Goal: Use online tool/utility

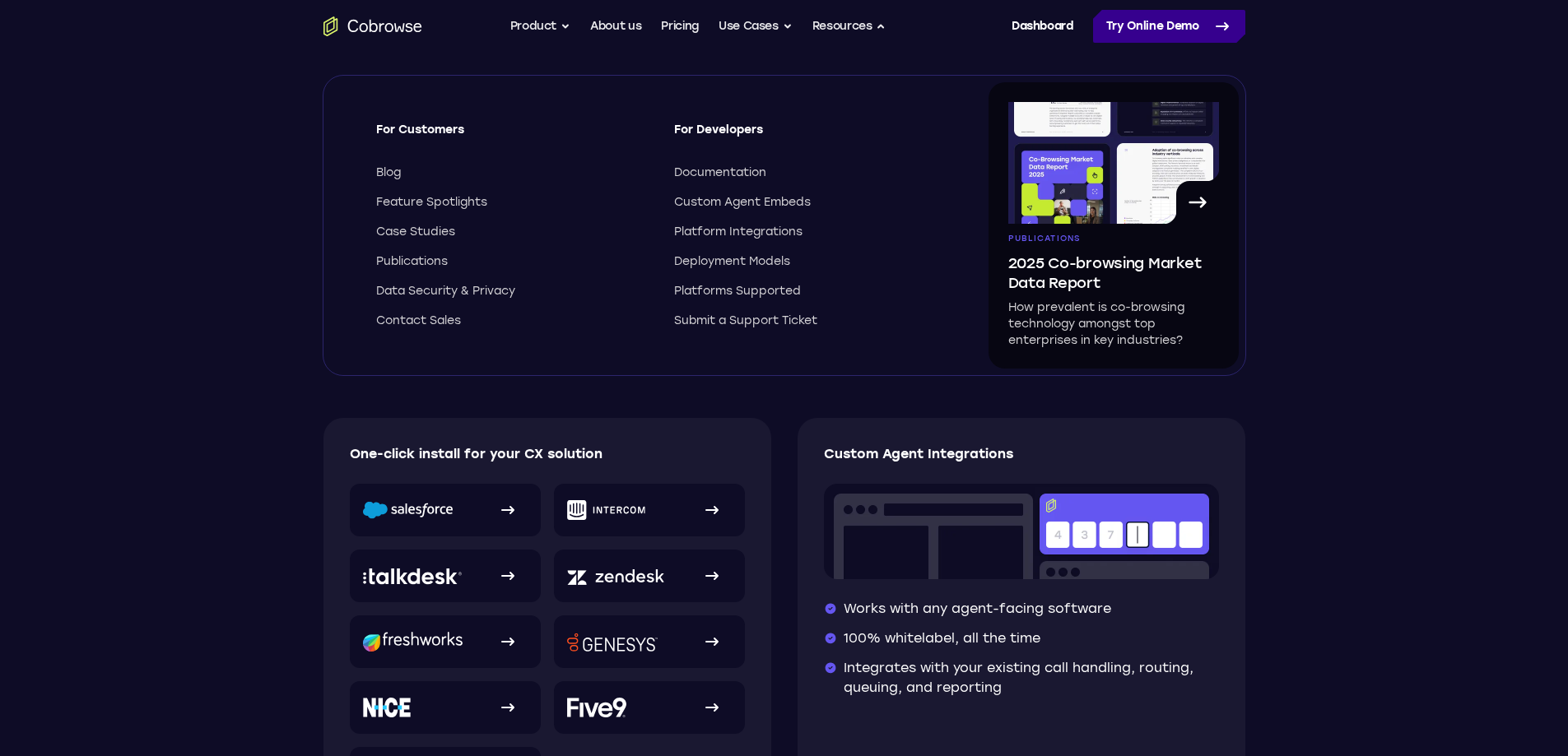
click at [1130, 10] on link "Try Online Demo" at bounding box center [1169, 26] width 153 height 33
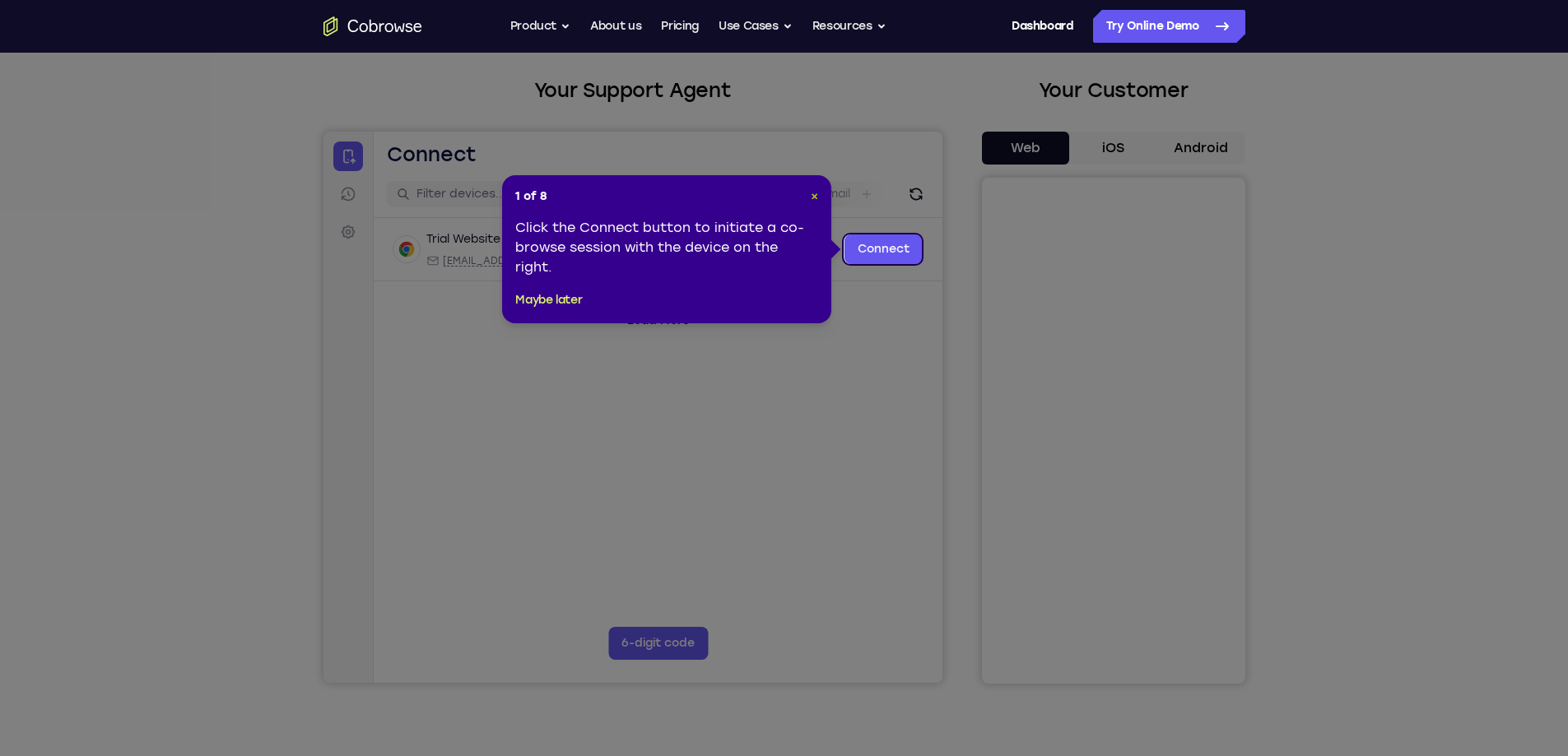
click at [814, 202] on span "×" at bounding box center [814, 196] width 7 height 14
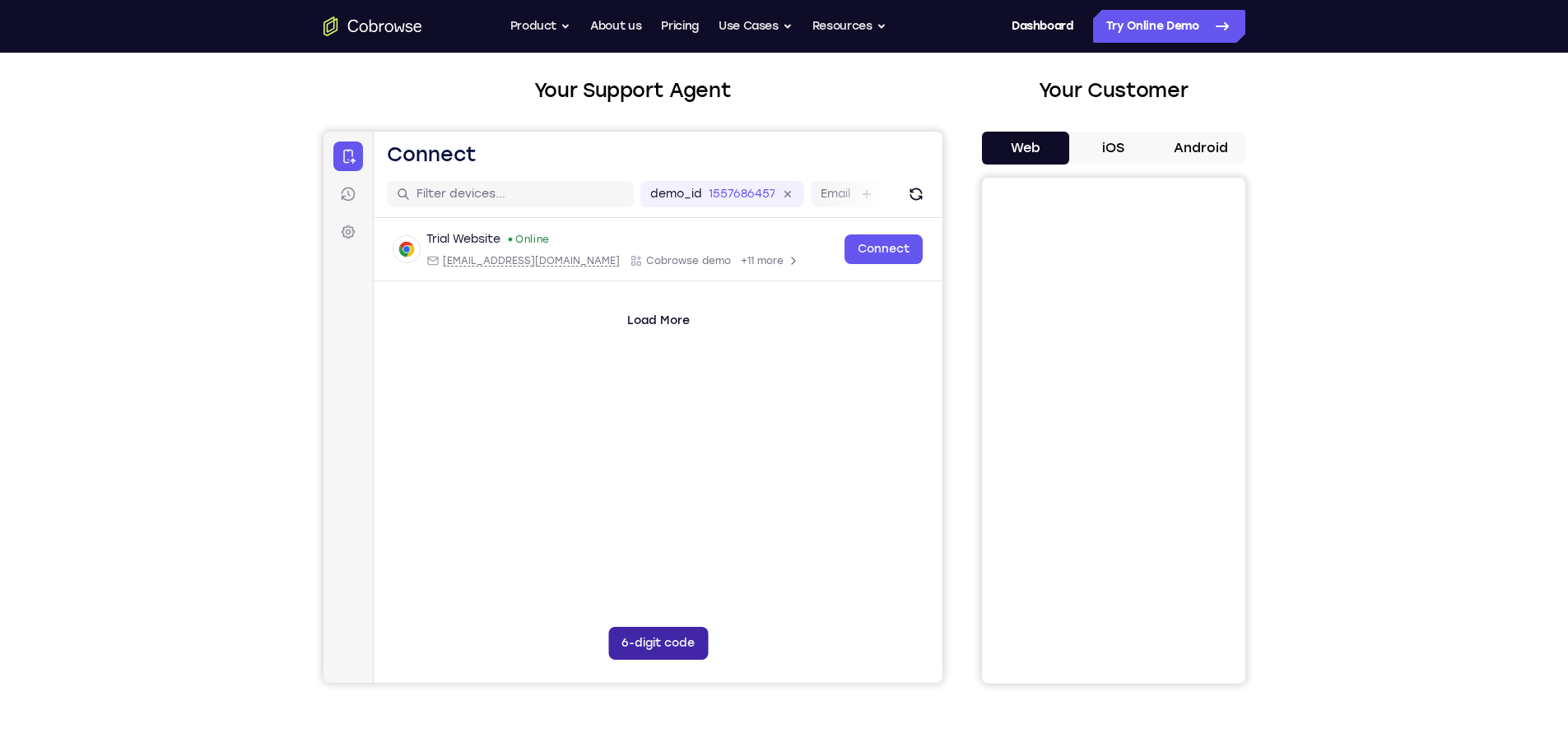
click at [681, 642] on button "6-digit code" at bounding box center [657, 644] width 100 height 33
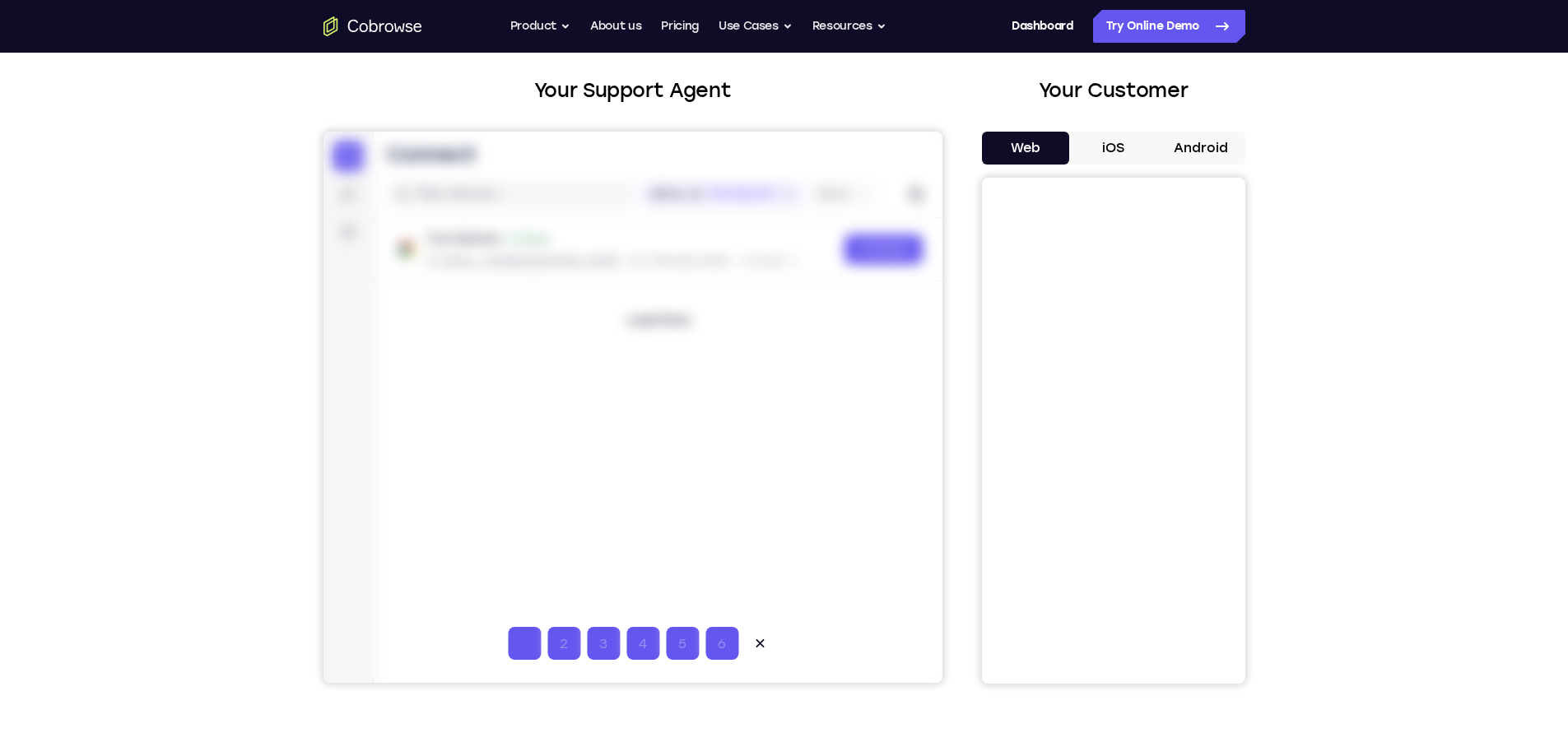
click at [891, 476] on div at bounding box center [632, 406] width 619 height 551
click at [874, 257] on div at bounding box center [632, 406] width 619 height 551
click at [923, 195] on div at bounding box center [632, 406] width 619 height 551
click at [915, 195] on div at bounding box center [632, 406] width 619 height 551
click at [914, 196] on div at bounding box center [632, 406] width 619 height 551
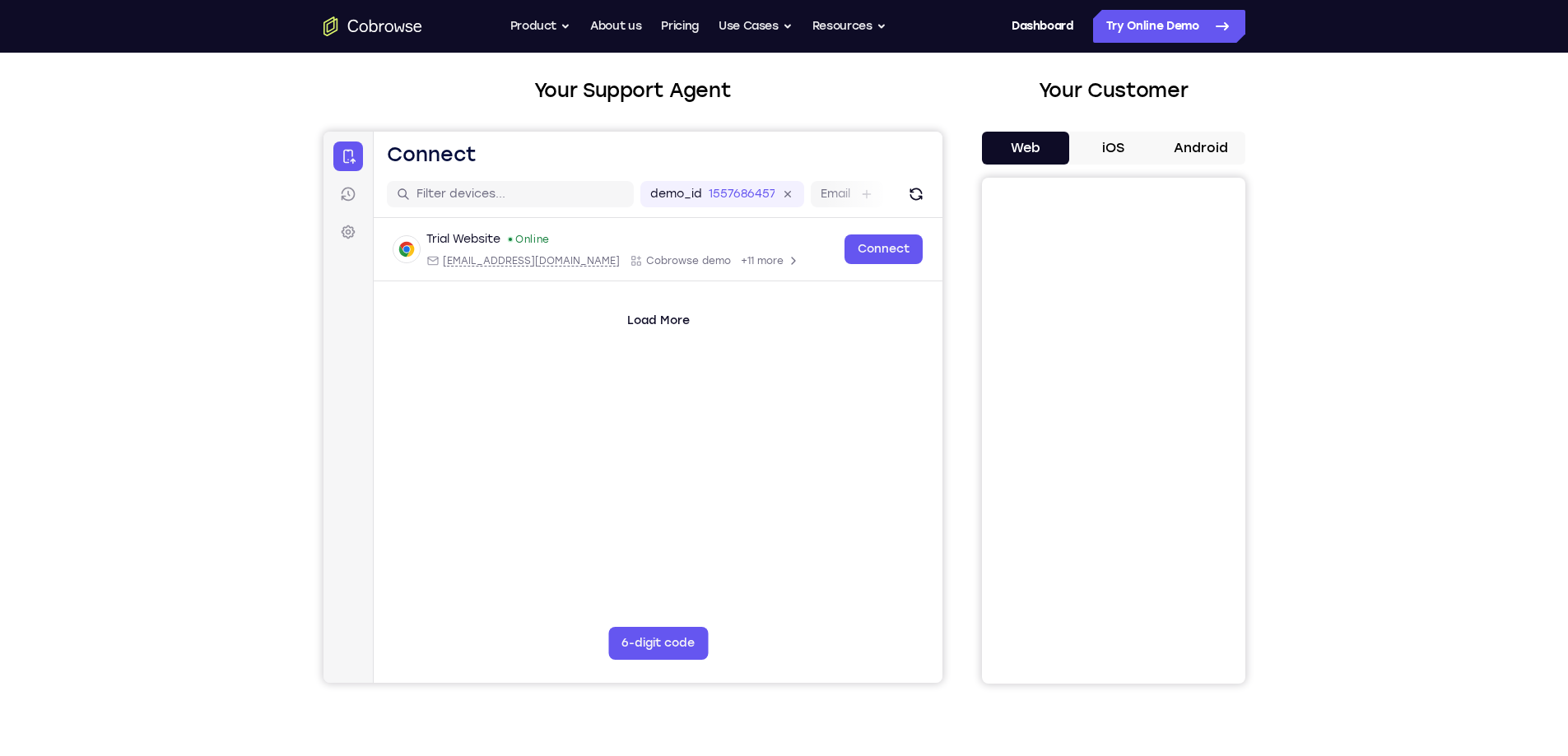
click at [914, 196] on div at bounding box center [632, 406] width 619 height 551
click at [898, 247] on div at bounding box center [632, 406] width 619 height 551
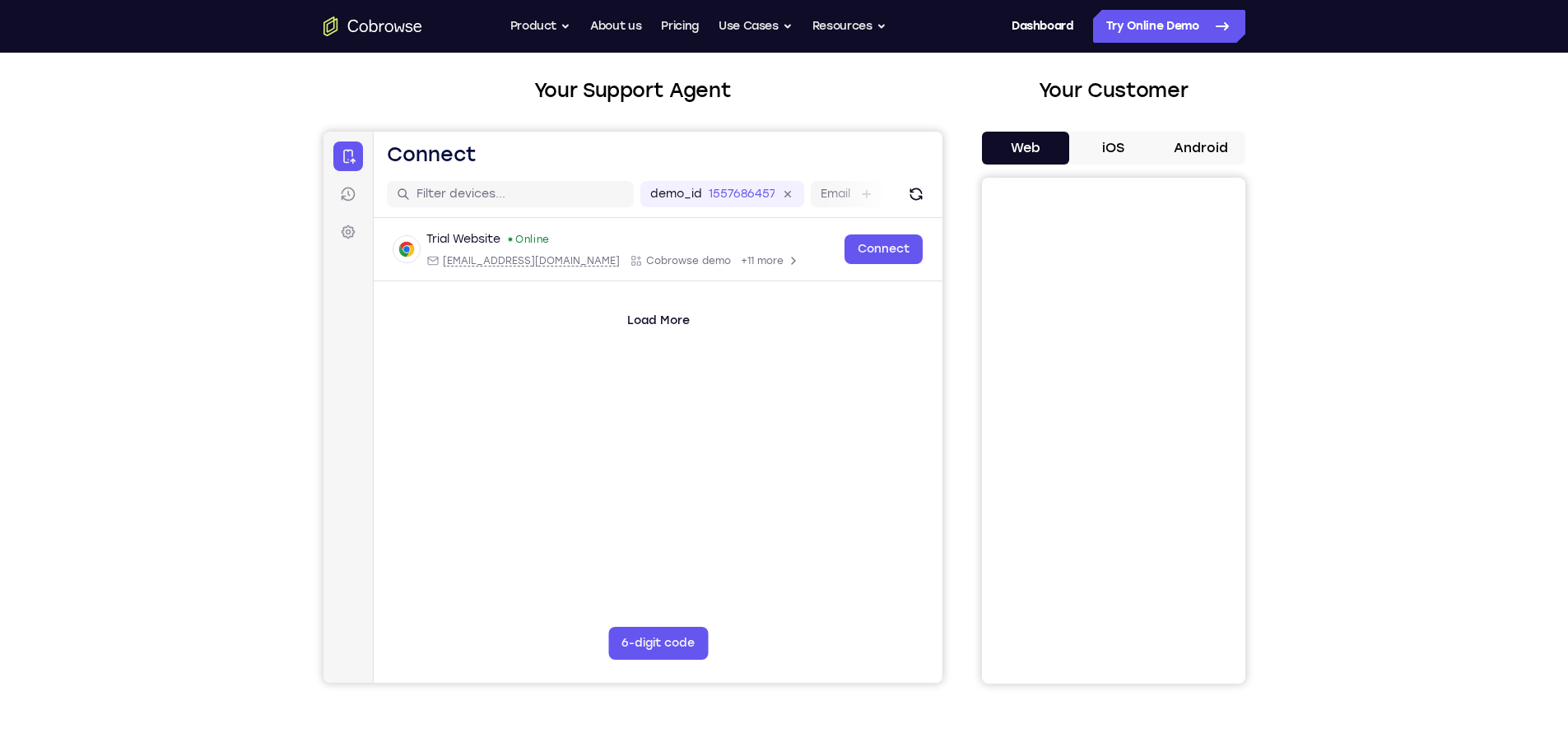
click at [898, 247] on div at bounding box center [632, 406] width 619 height 551
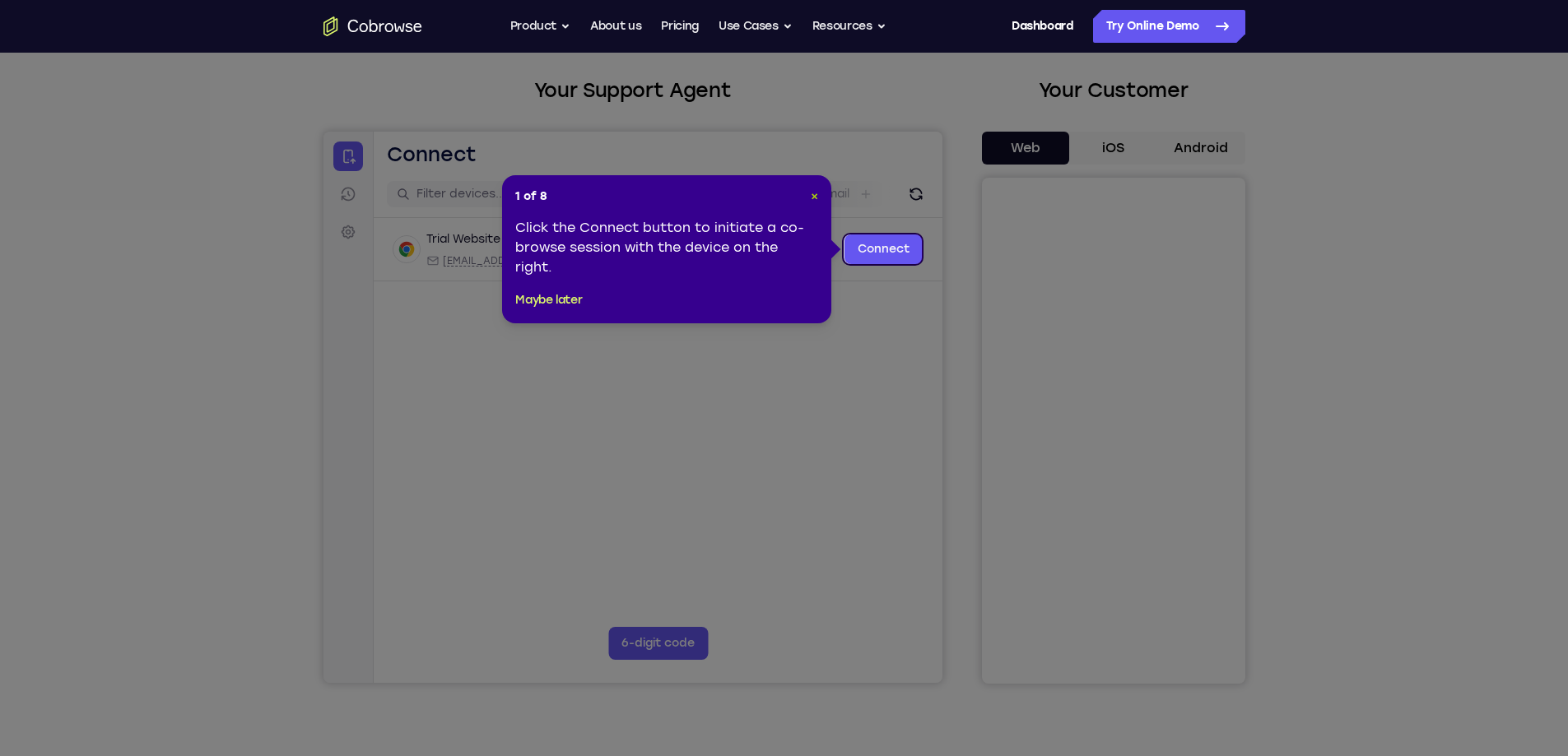
click at [815, 192] on span "×" at bounding box center [814, 196] width 7 height 14
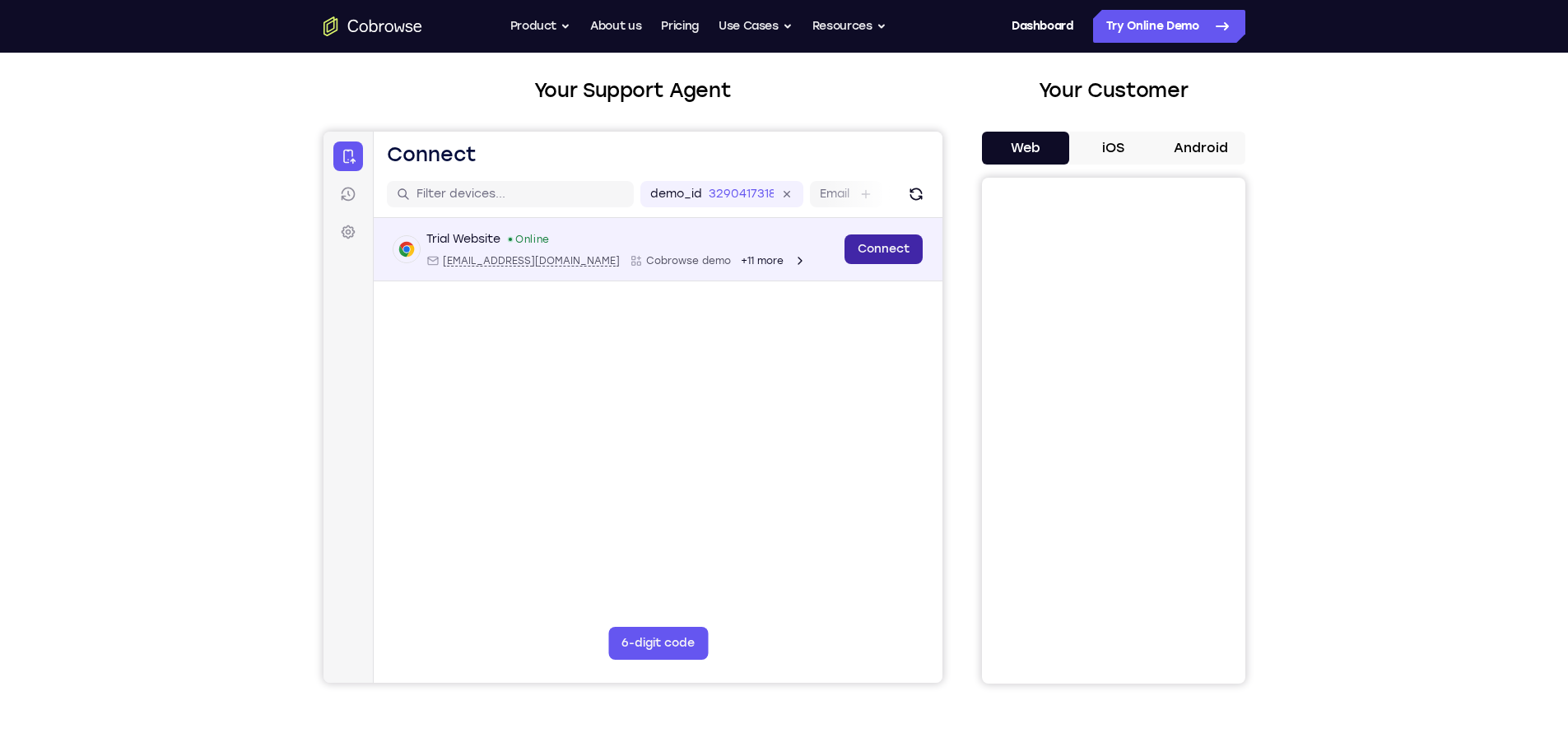
click at [900, 255] on link "Connect" at bounding box center [883, 250] width 78 height 30
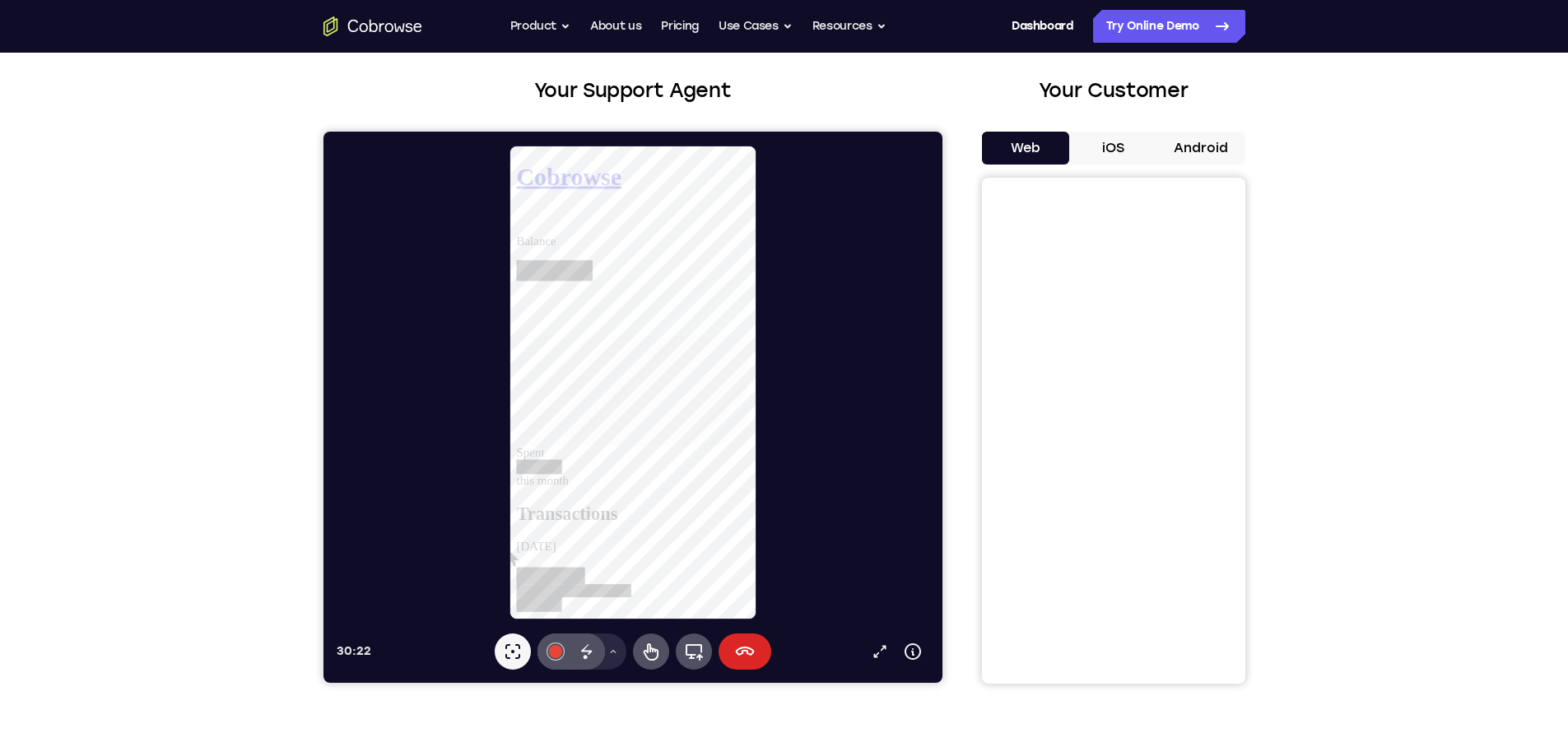
click at [742, 650] on icon at bounding box center [745, 651] width 19 height 9
